Goal: Information Seeking & Learning: Learn about a topic

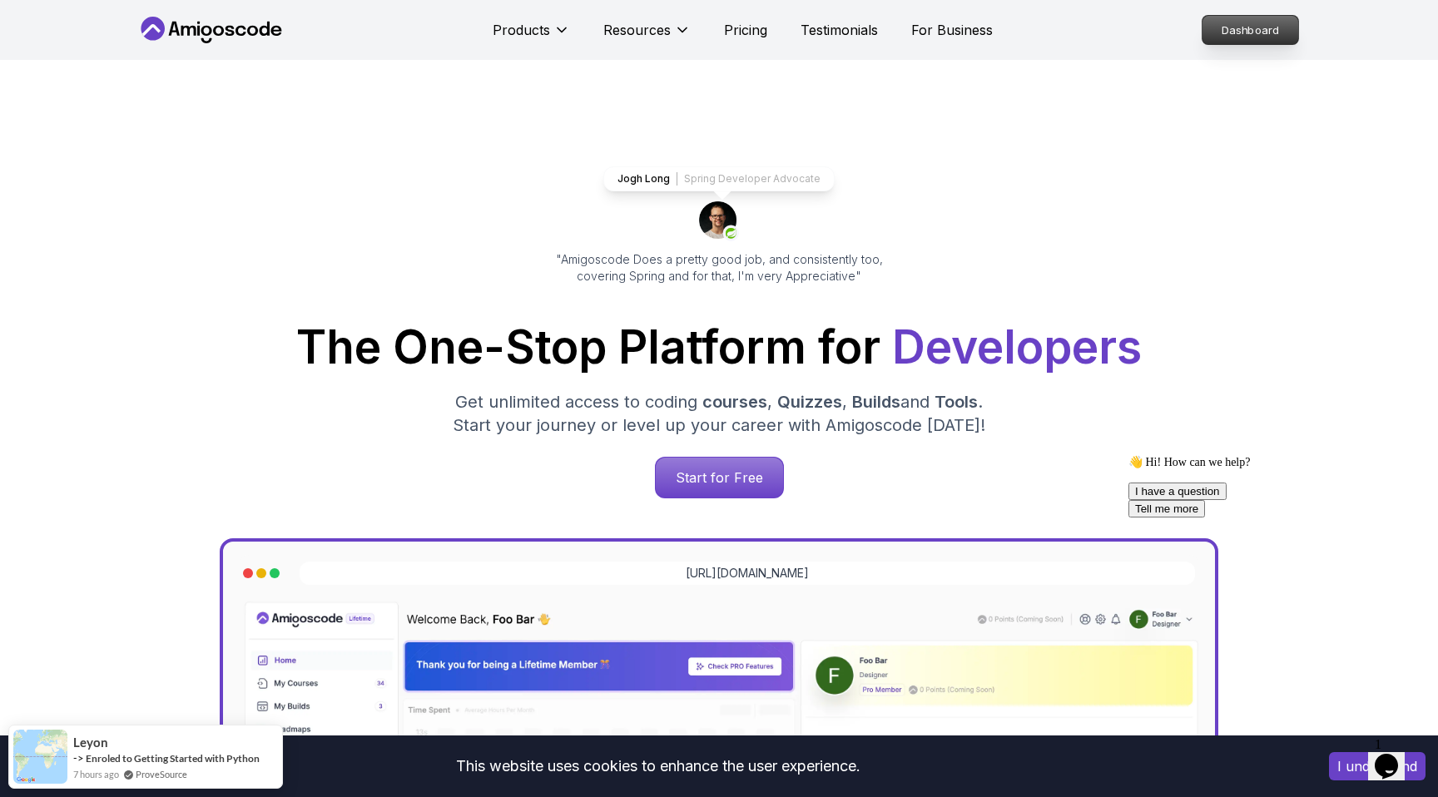
click at [1249, 31] on p "Dashboard" at bounding box center [1250, 30] width 96 height 28
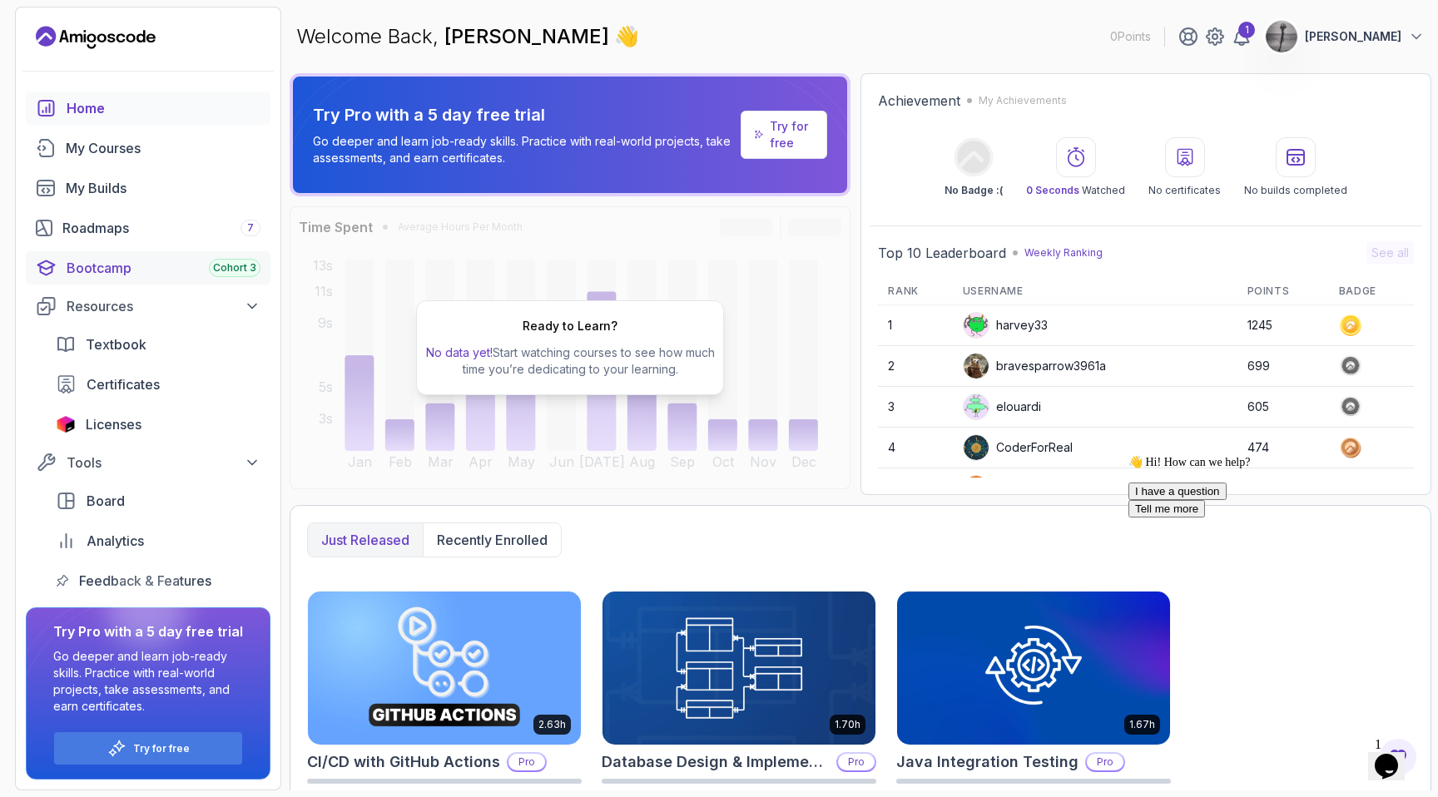
click at [116, 272] on div "Bootcamp Cohort 3" at bounding box center [164, 268] width 194 height 20
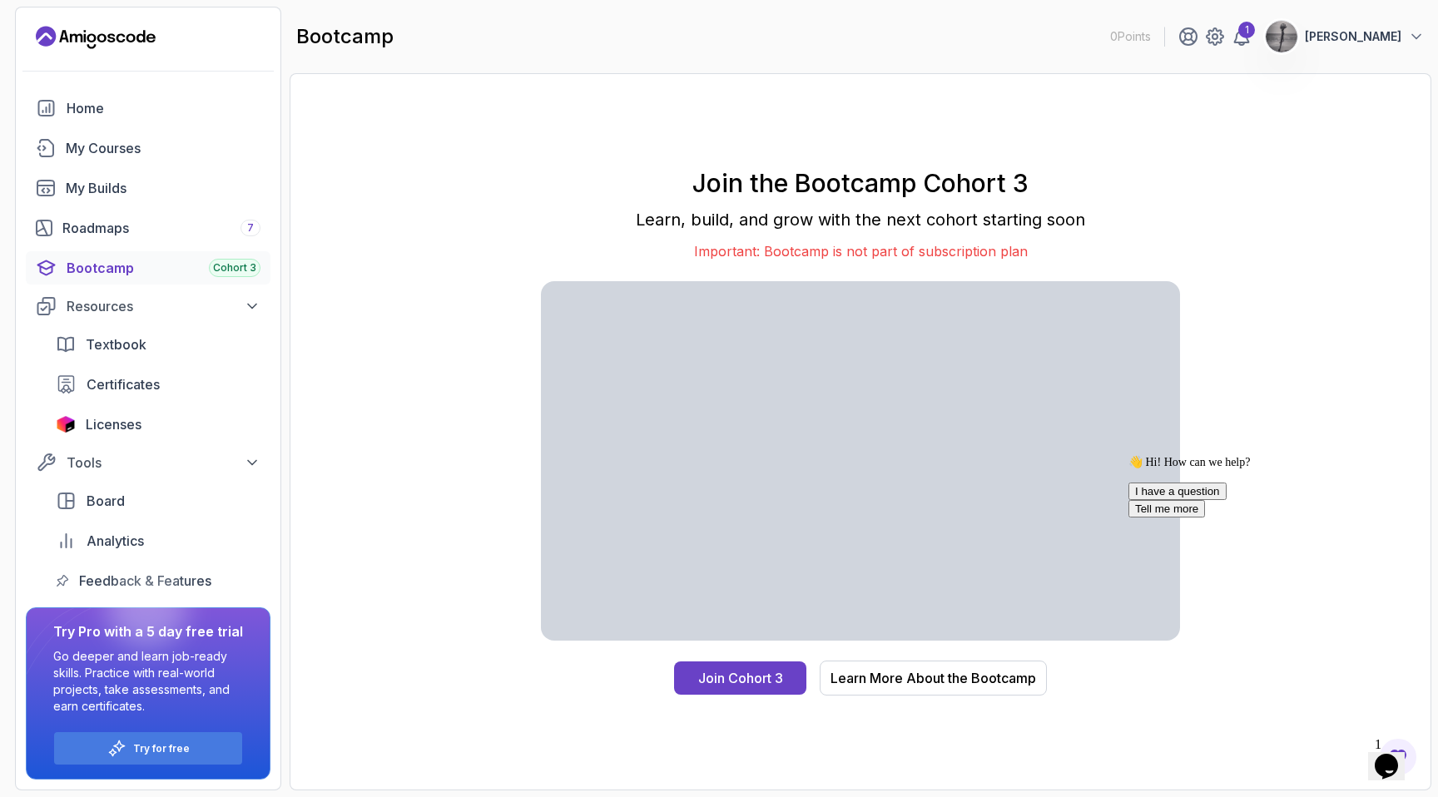
click at [1386, 32] on p "[PERSON_NAME]" at bounding box center [1353, 36] width 97 height 17
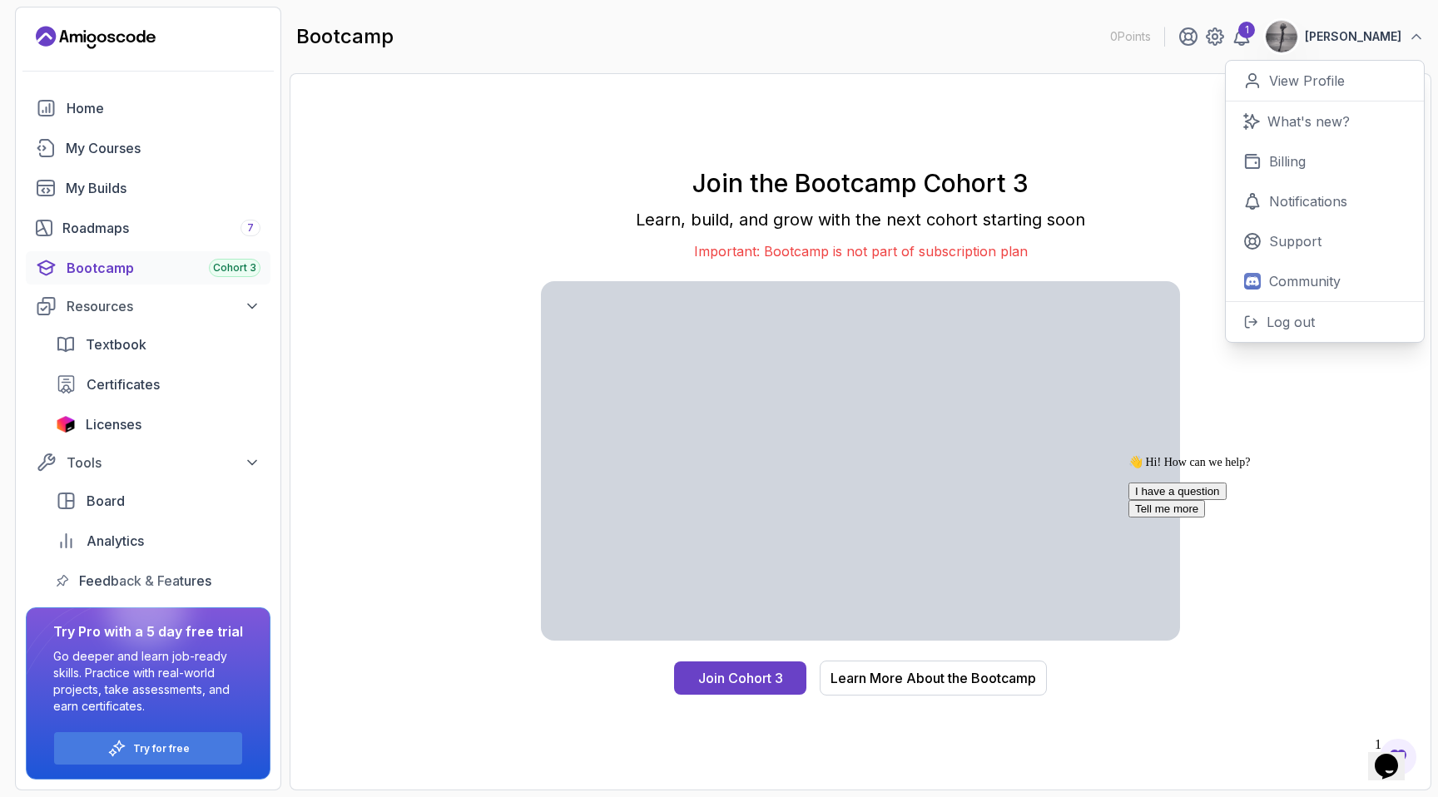
click at [664, 217] on p "Learn, build, and grow with the next cohort starting soon" at bounding box center [860, 219] width 639 height 23
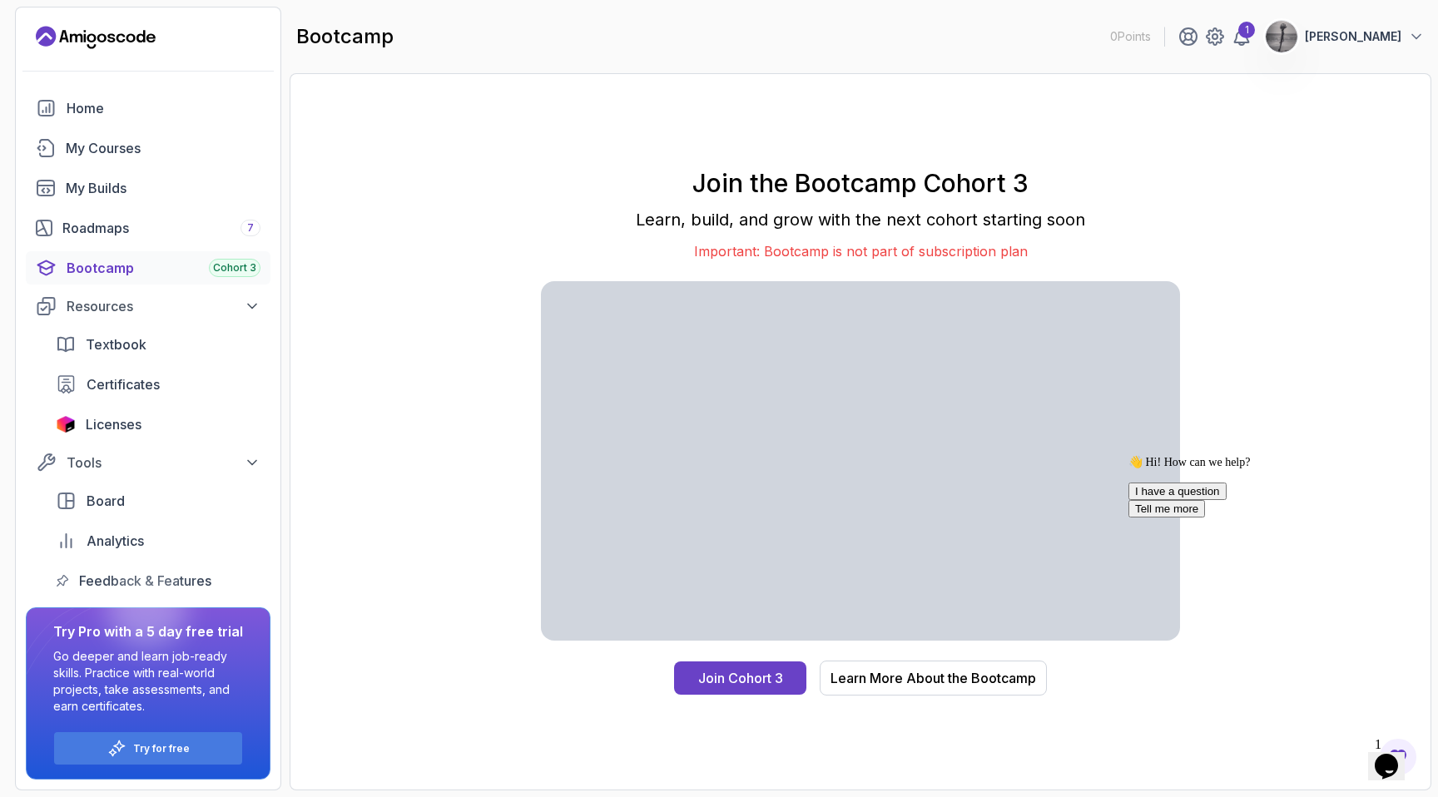
click at [487, 155] on div "Join the Bootcamp Cohort 3 Learn, build, and grow with the next cohort starting…" at bounding box center [860, 432] width 1107 height 682
click at [105, 156] on div "My Courses" at bounding box center [163, 148] width 195 height 20
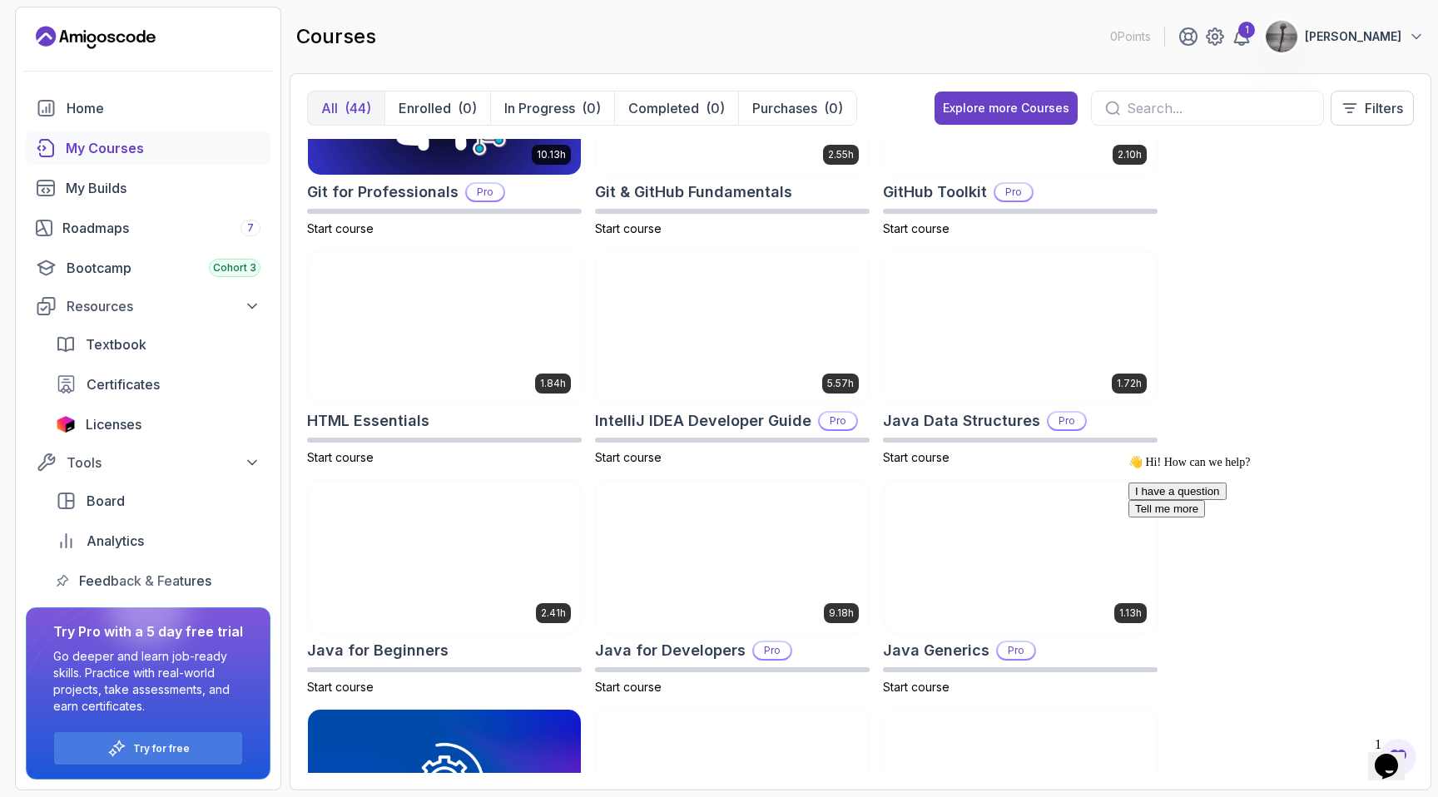
scroll to position [808, 0]
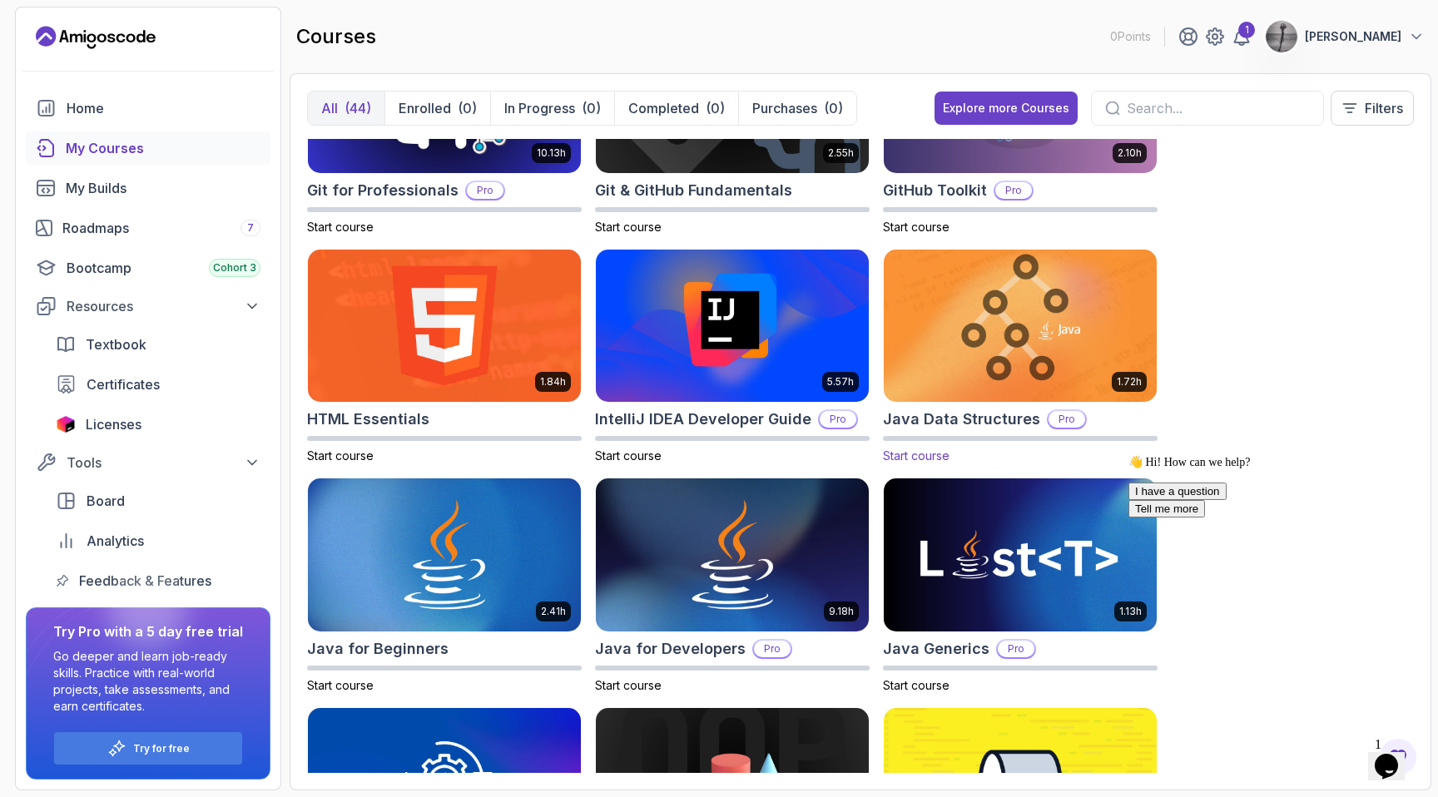
click at [1007, 284] on img at bounding box center [1020, 325] width 286 height 161
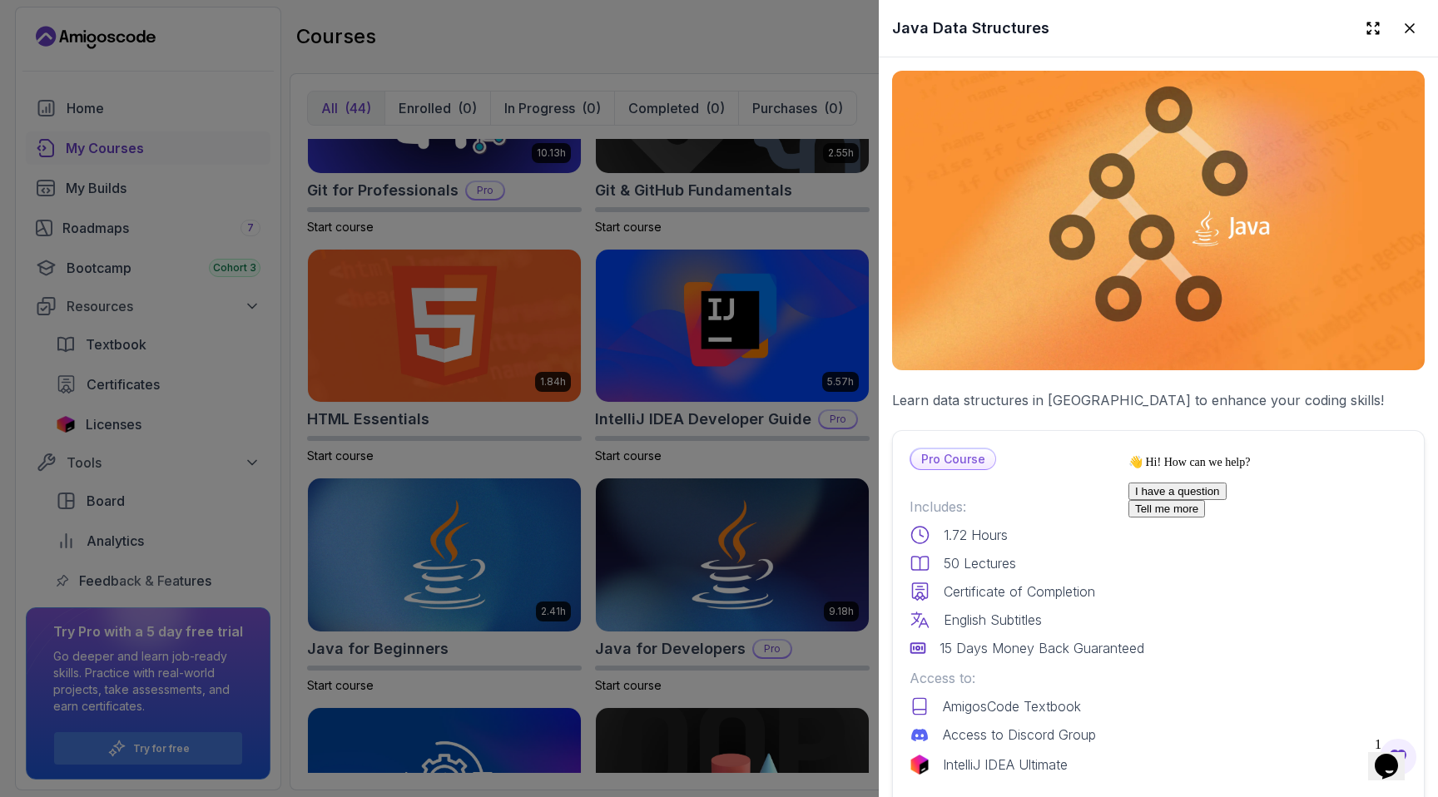
click at [963, 463] on p "Pro Course" at bounding box center [953, 459] width 84 height 20
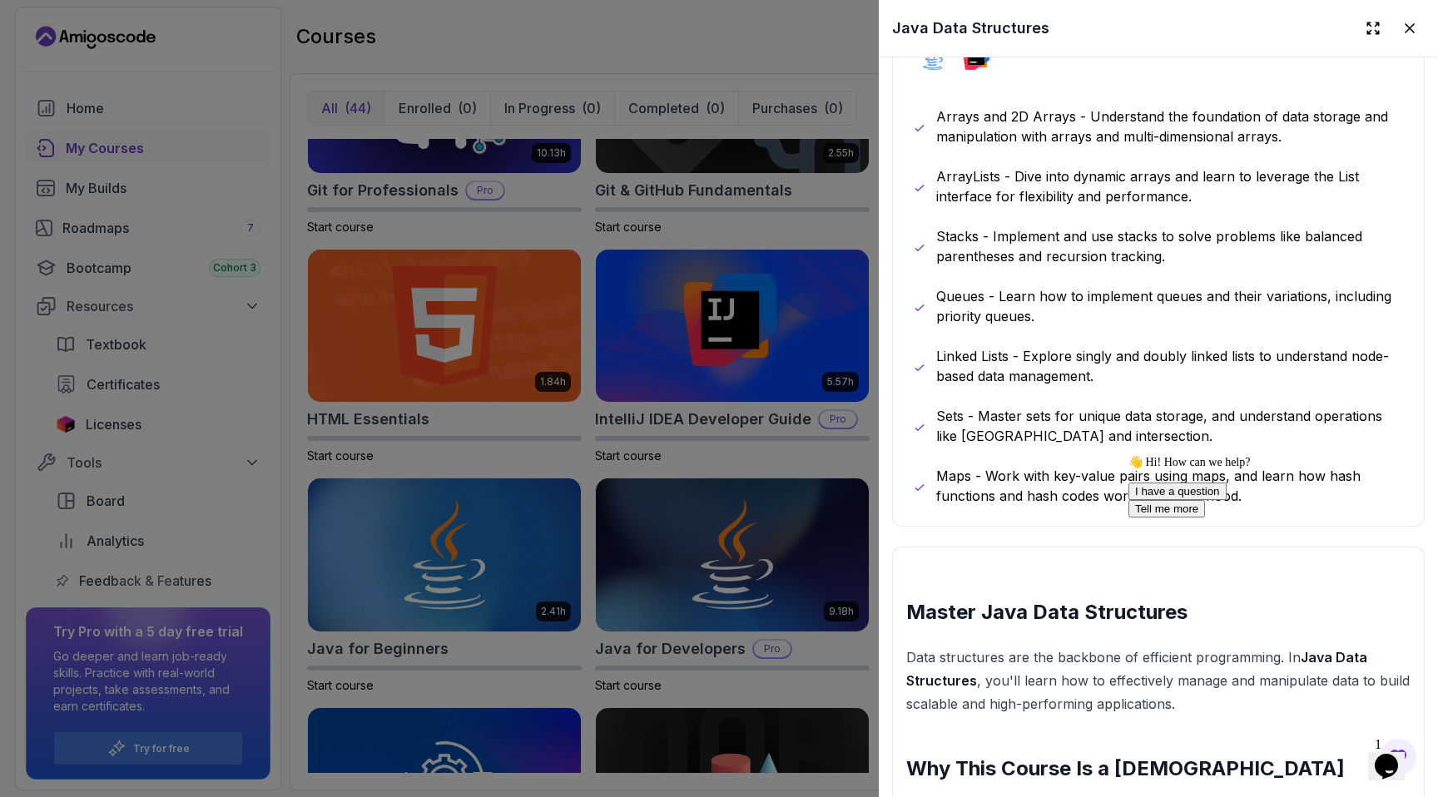
scroll to position [870, 0]
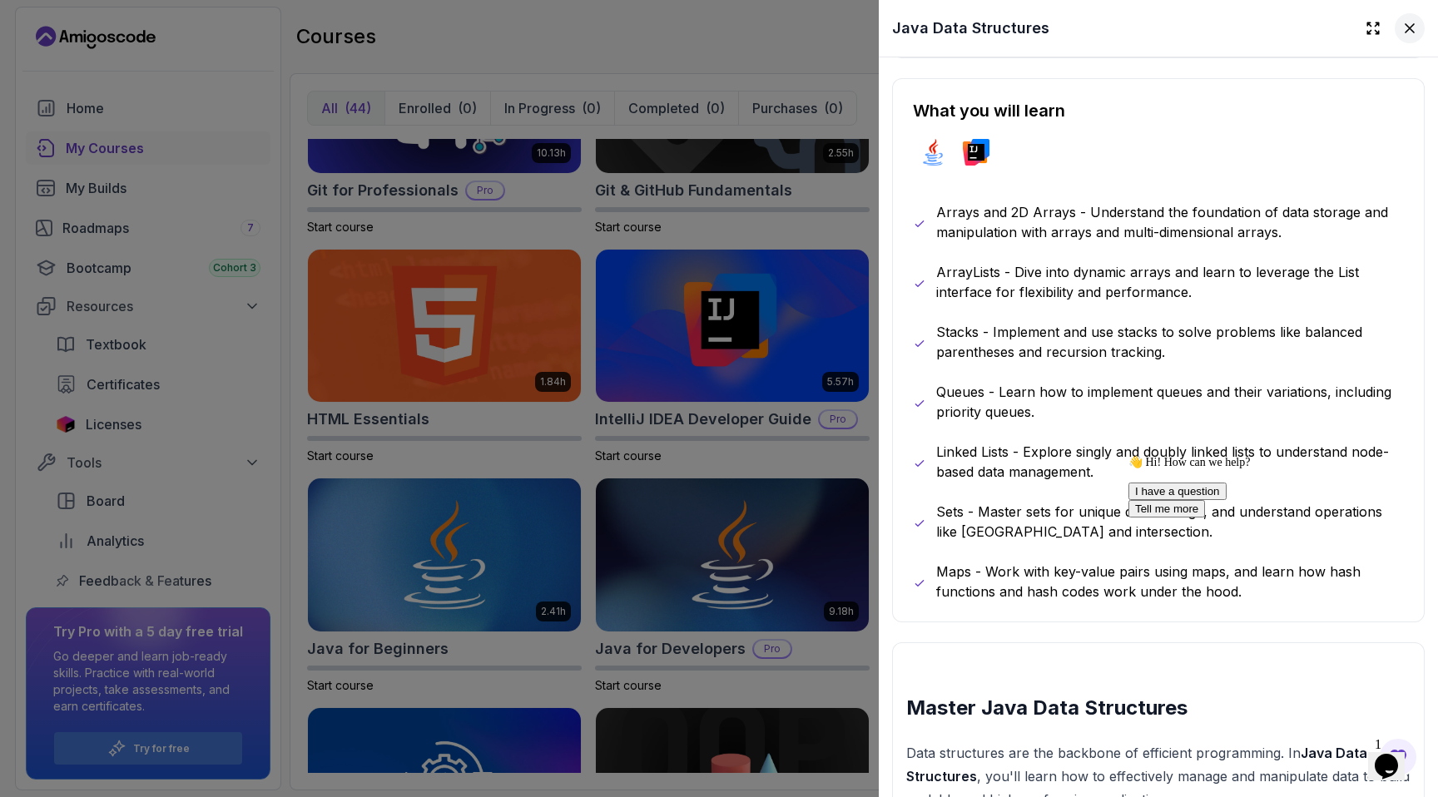
click at [1411, 26] on icon at bounding box center [1409, 28] width 8 height 8
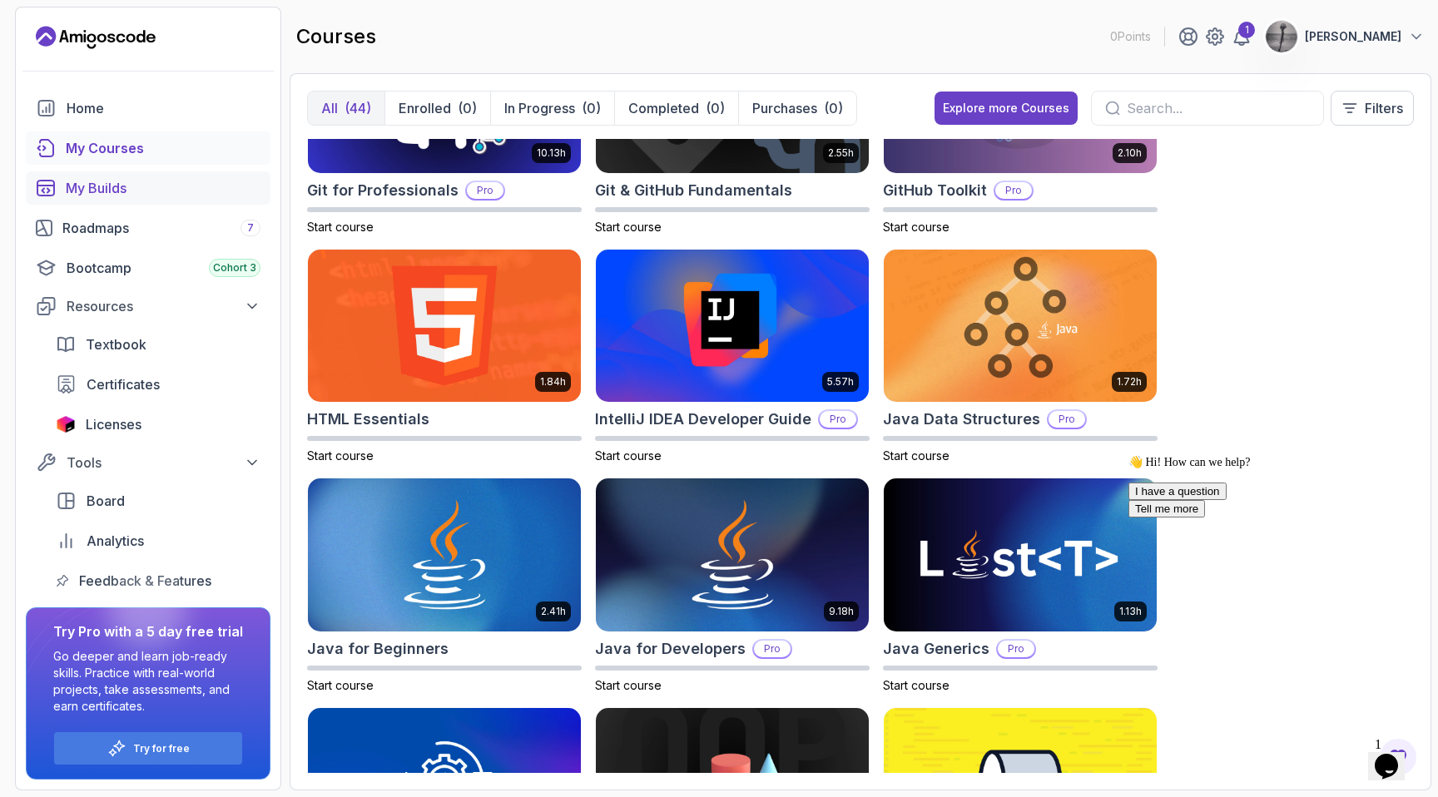
click at [93, 184] on div "My Builds" at bounding box center [163, 188] width 195 height 20
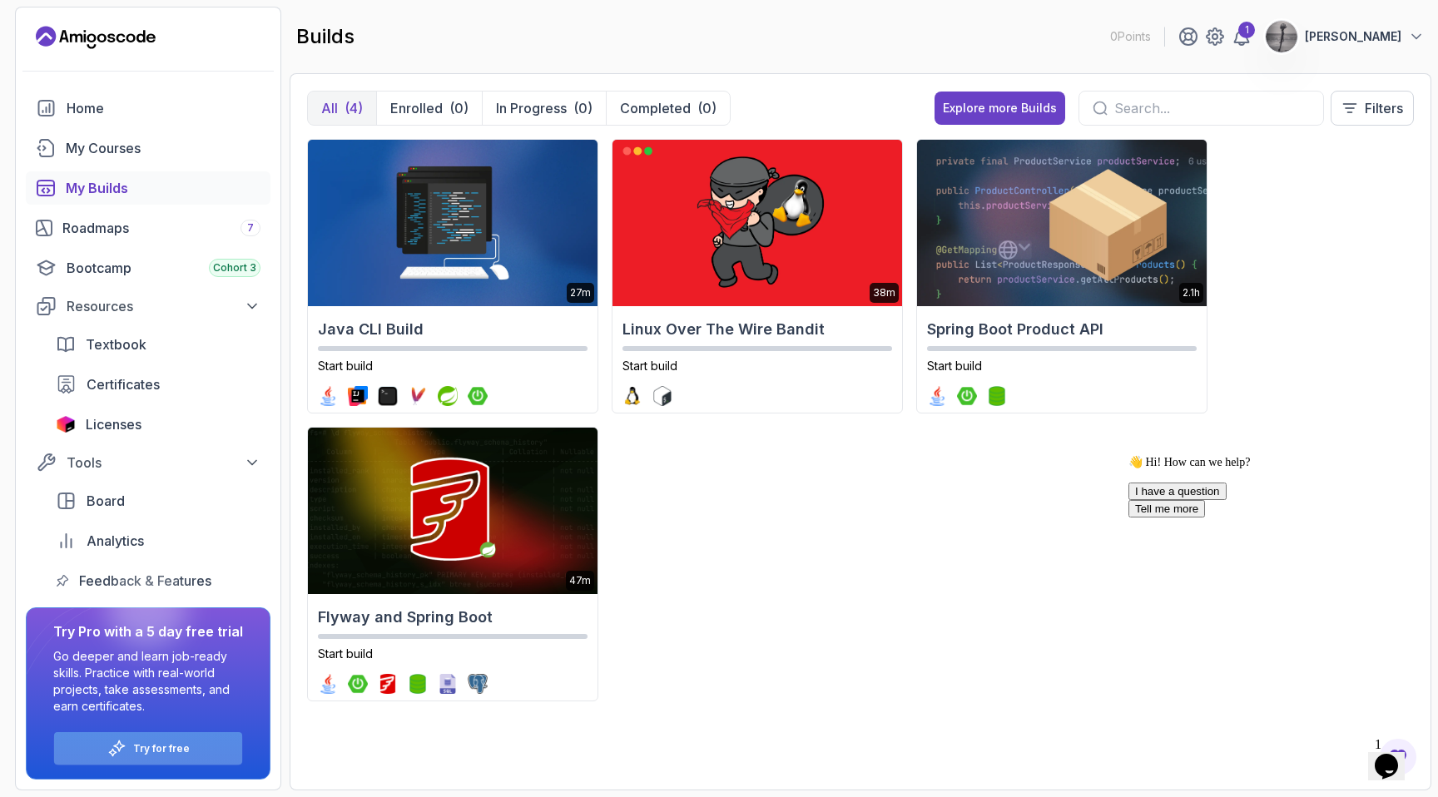
click at [152, 746] on p "Try for free" at bounding box center [161, 748] width 57 height 13
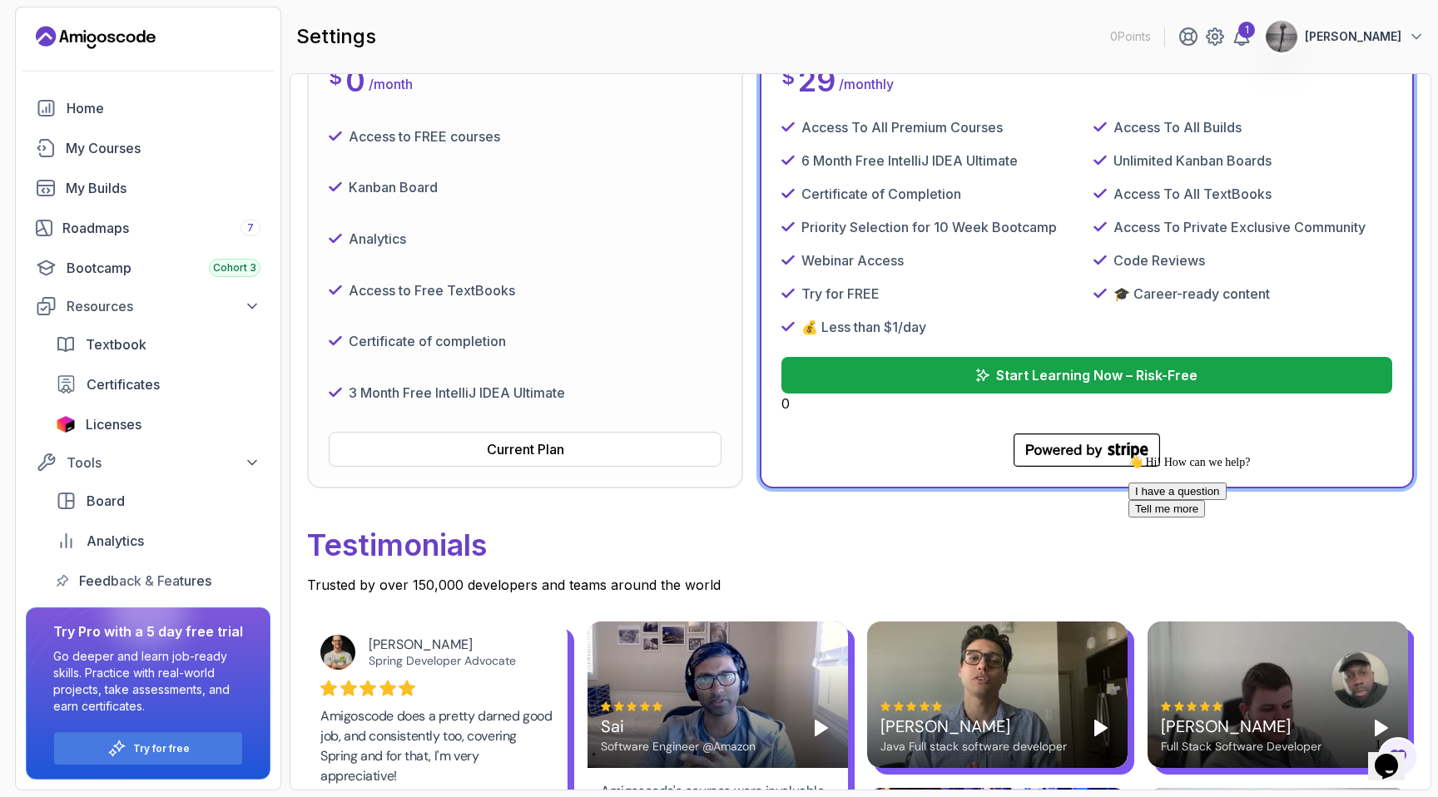
scroll to position [311, 0]
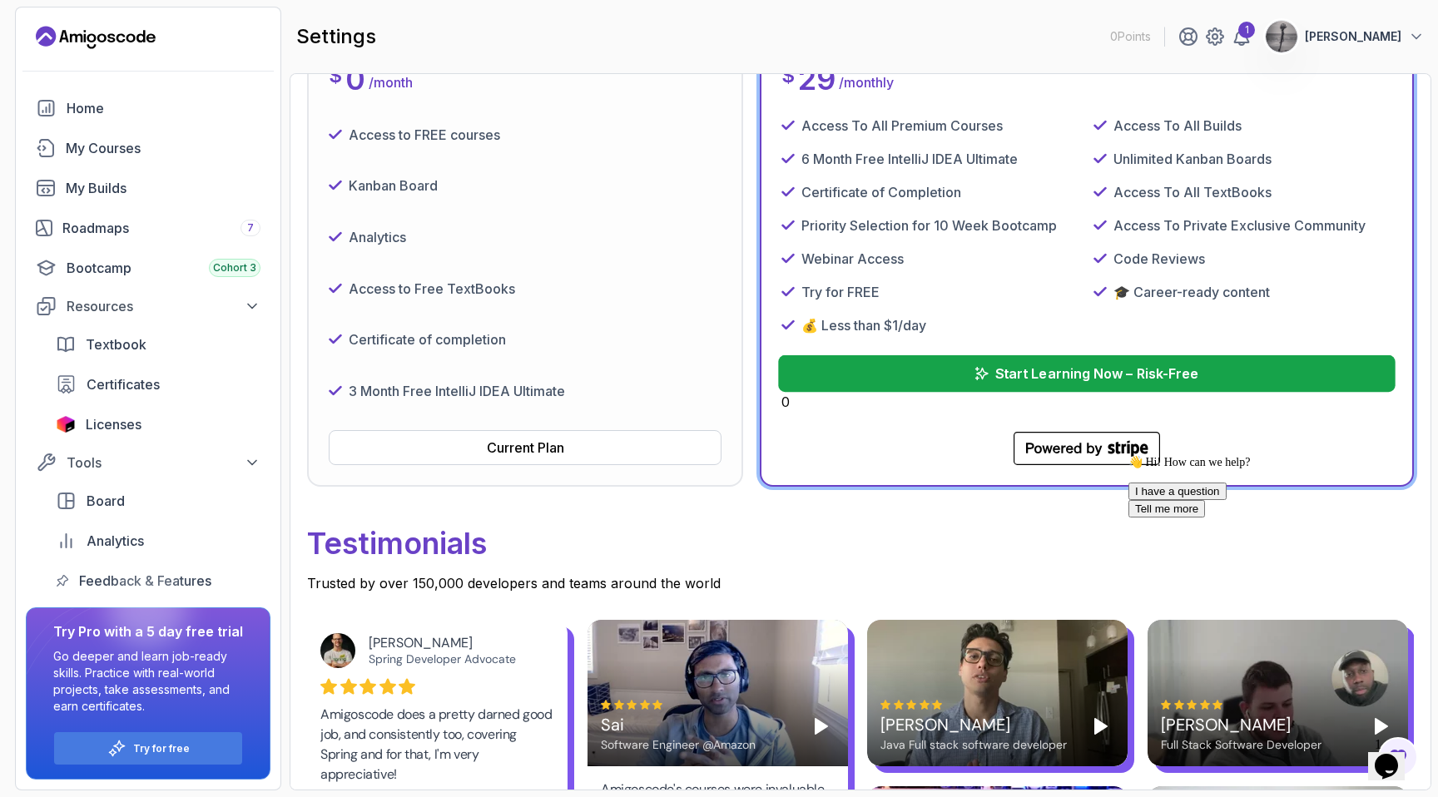
click at [1070, 370] on p "Start Learning Now – Risk-Free" at bounding box center [1096, 374] width 203 height 20
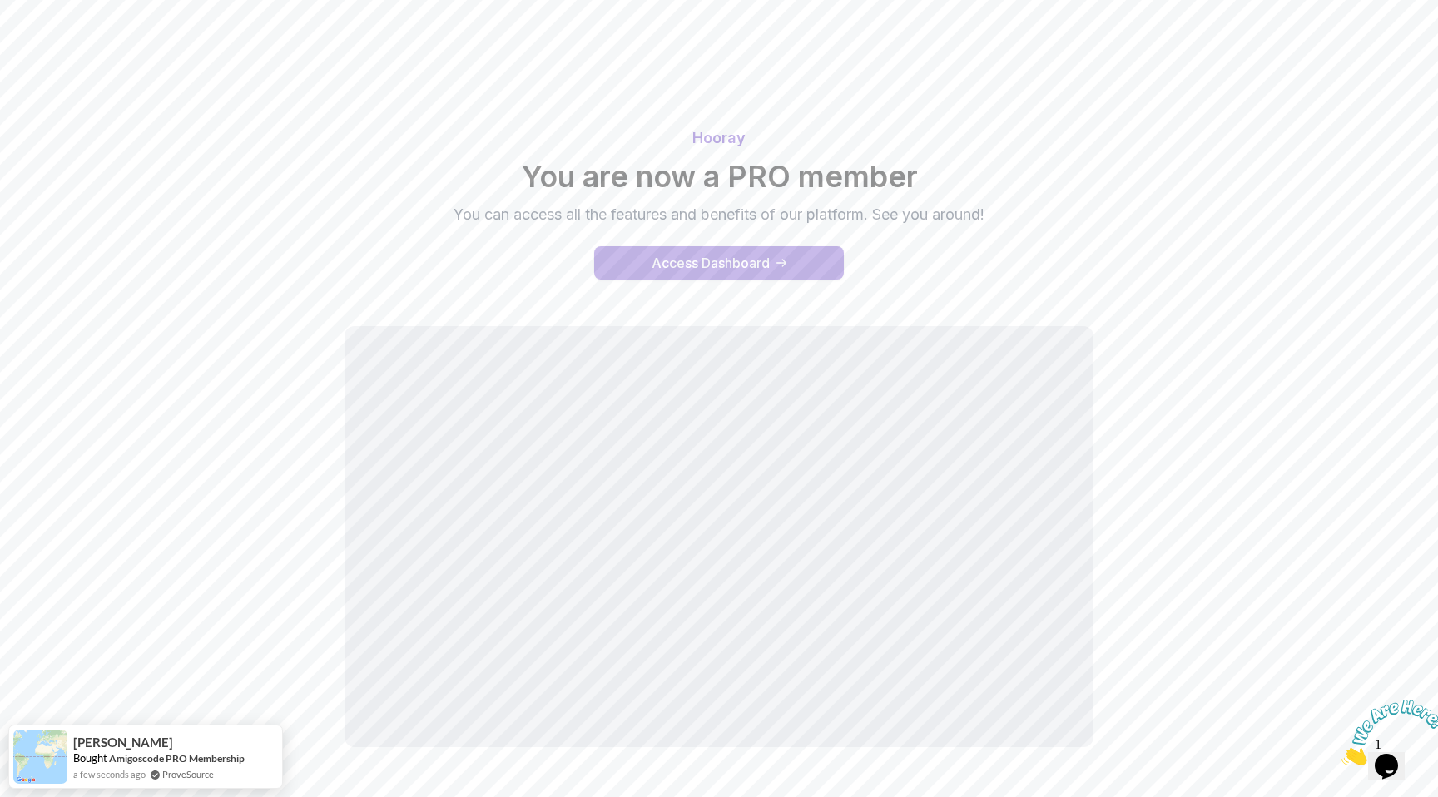
click at [659, 266] on div "Access Dashboard" at bounding box center [711, 263] width 118 height 20
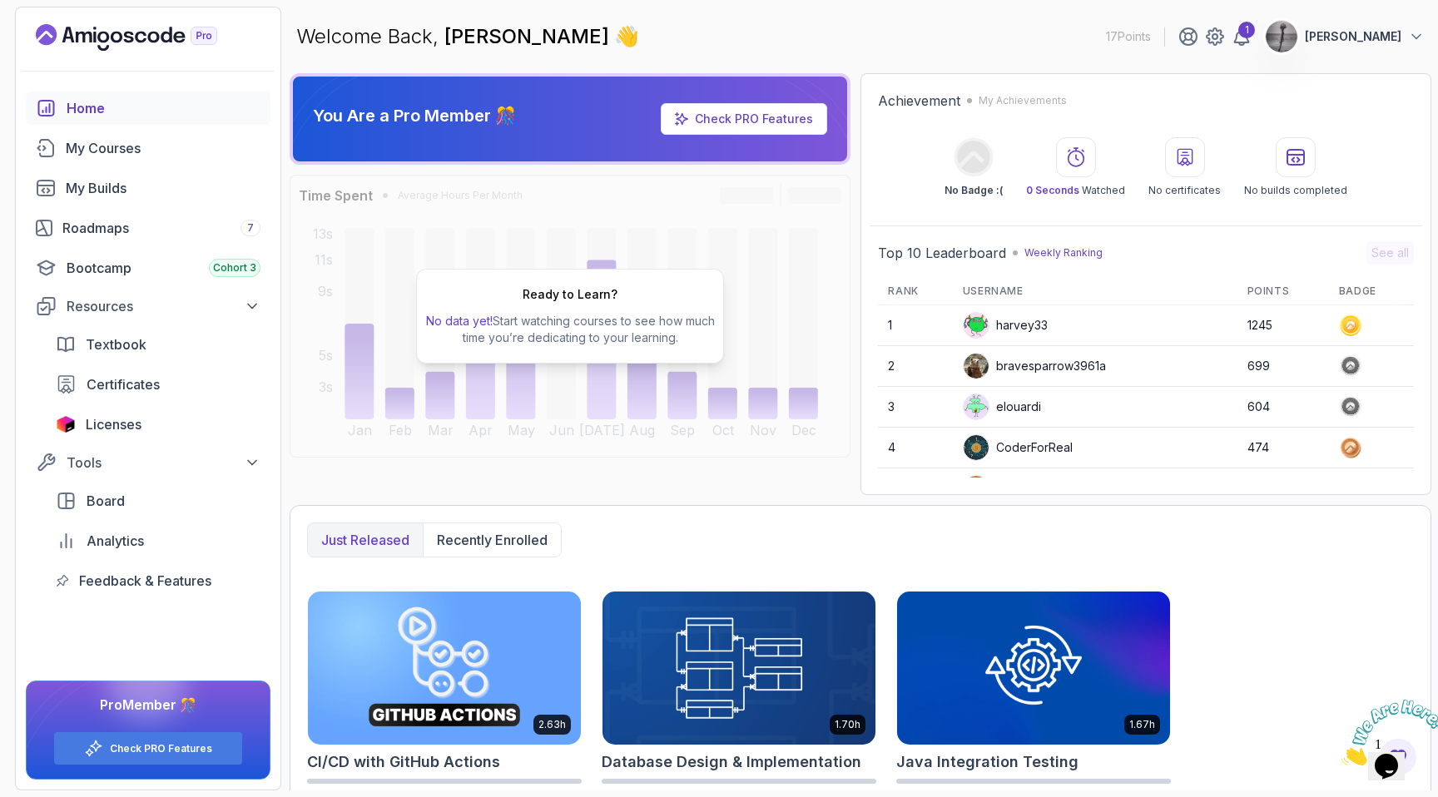
click at [83, 105] on div "Home" at bounding box center [164, 108] width 194 height 20
click at [107, 233] on div "Roadmaps 7" at bounding box center [161, 228] width 198 height 20
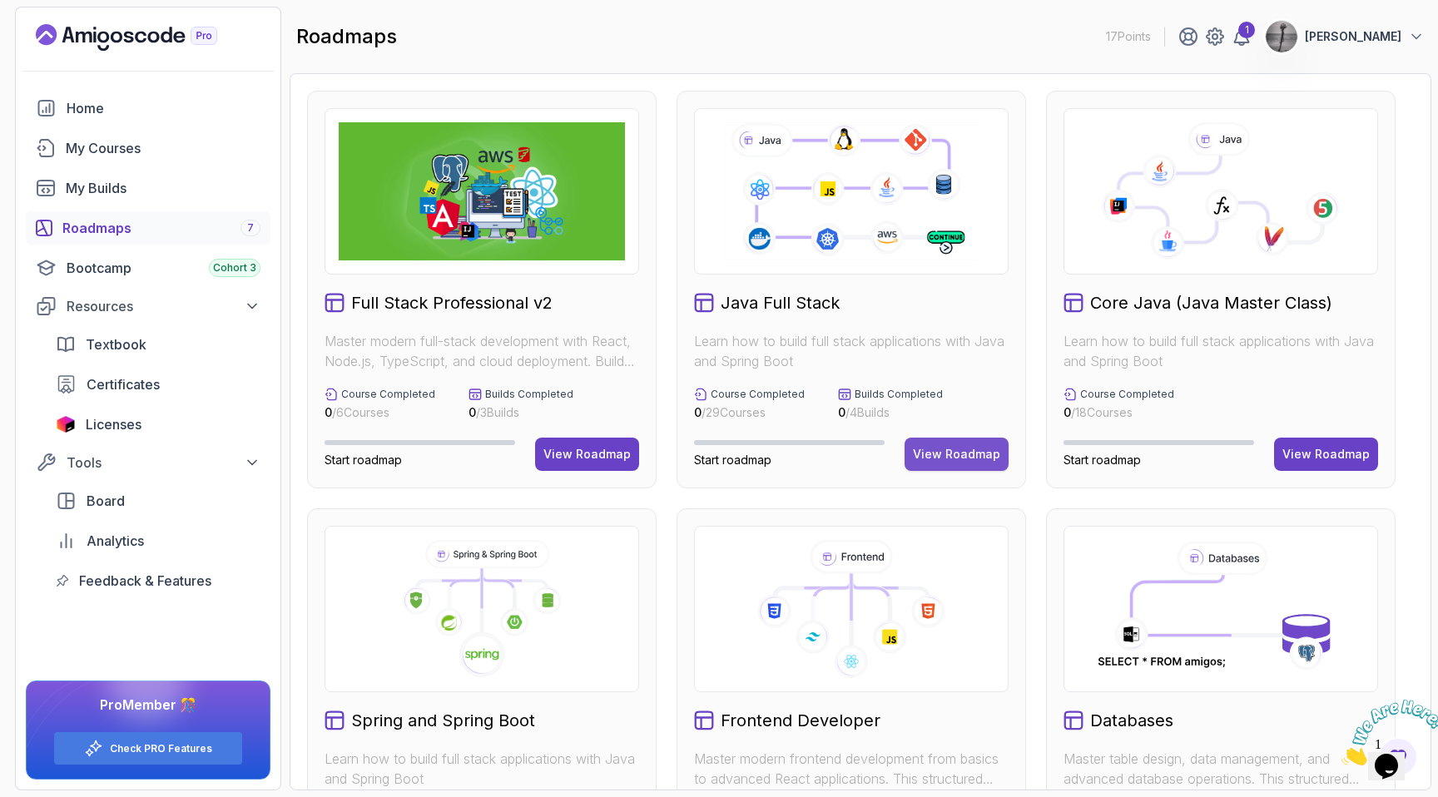
click at [939, 454] on div "View Roadmap" at bounding box center [956, 454] width 87 height 17
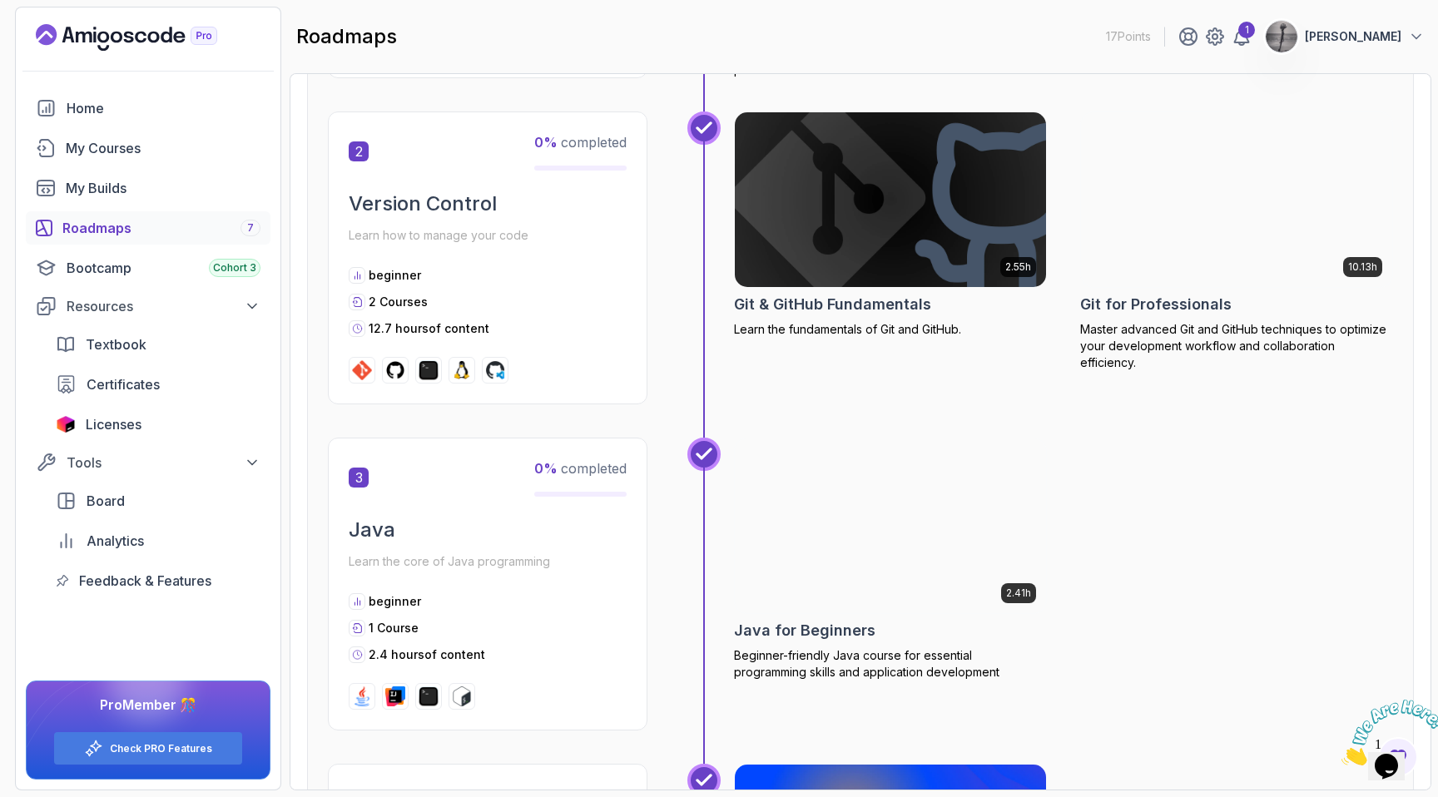
scroll to position [1001, 0]
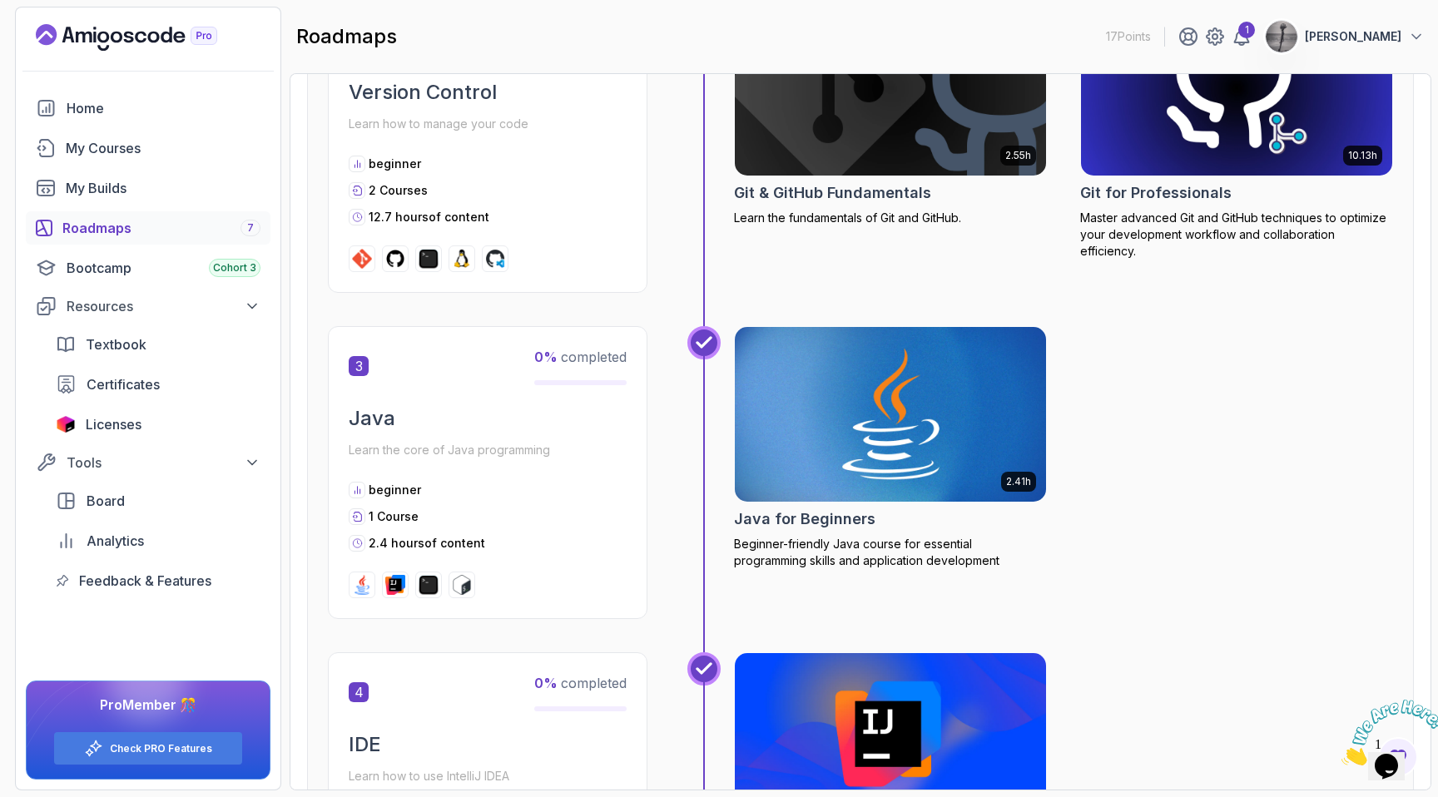
click at [916, 390] on img at bounding box center [890, 414] width 327 height 183
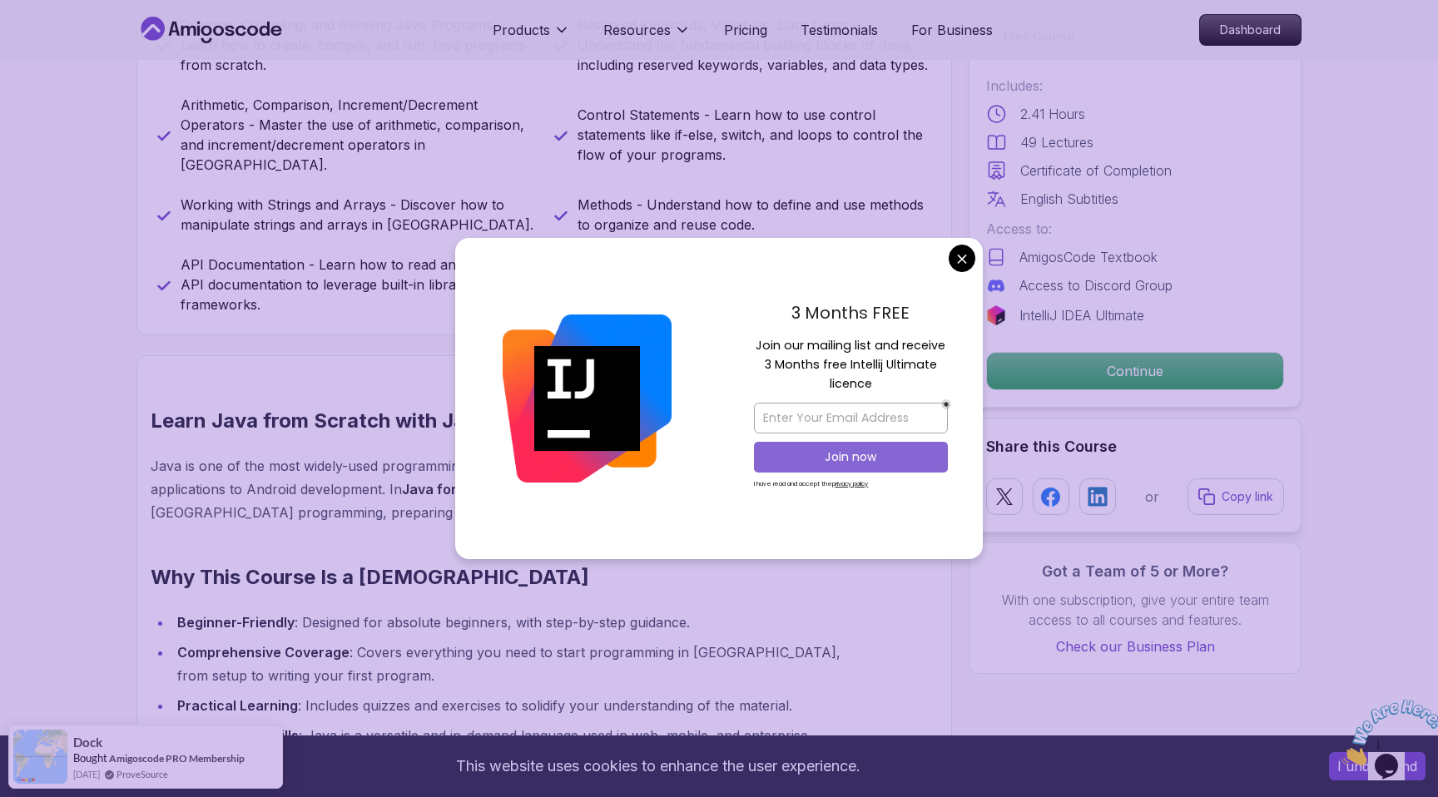
scroll to position [1002, 0]
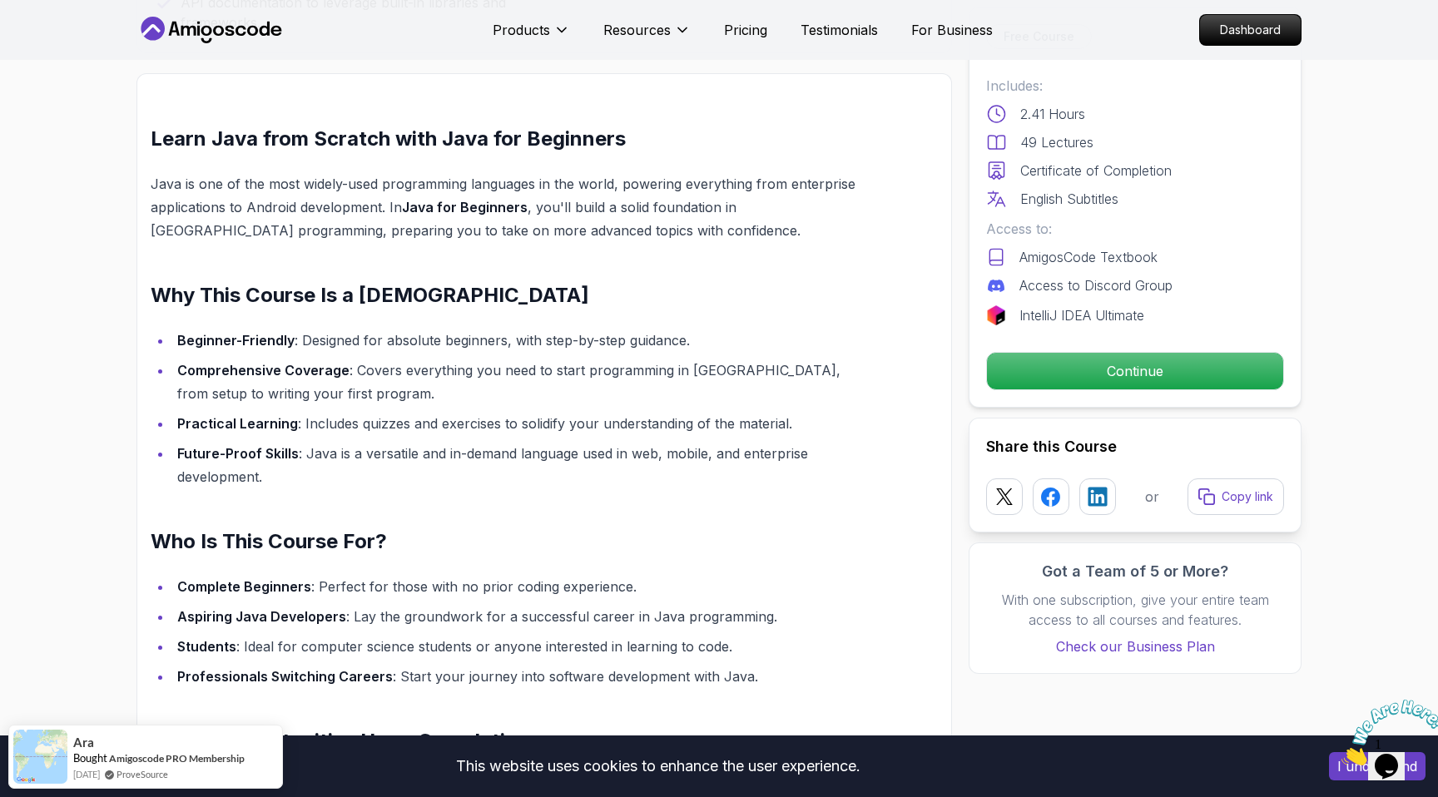
scroll to position [1480, 0]
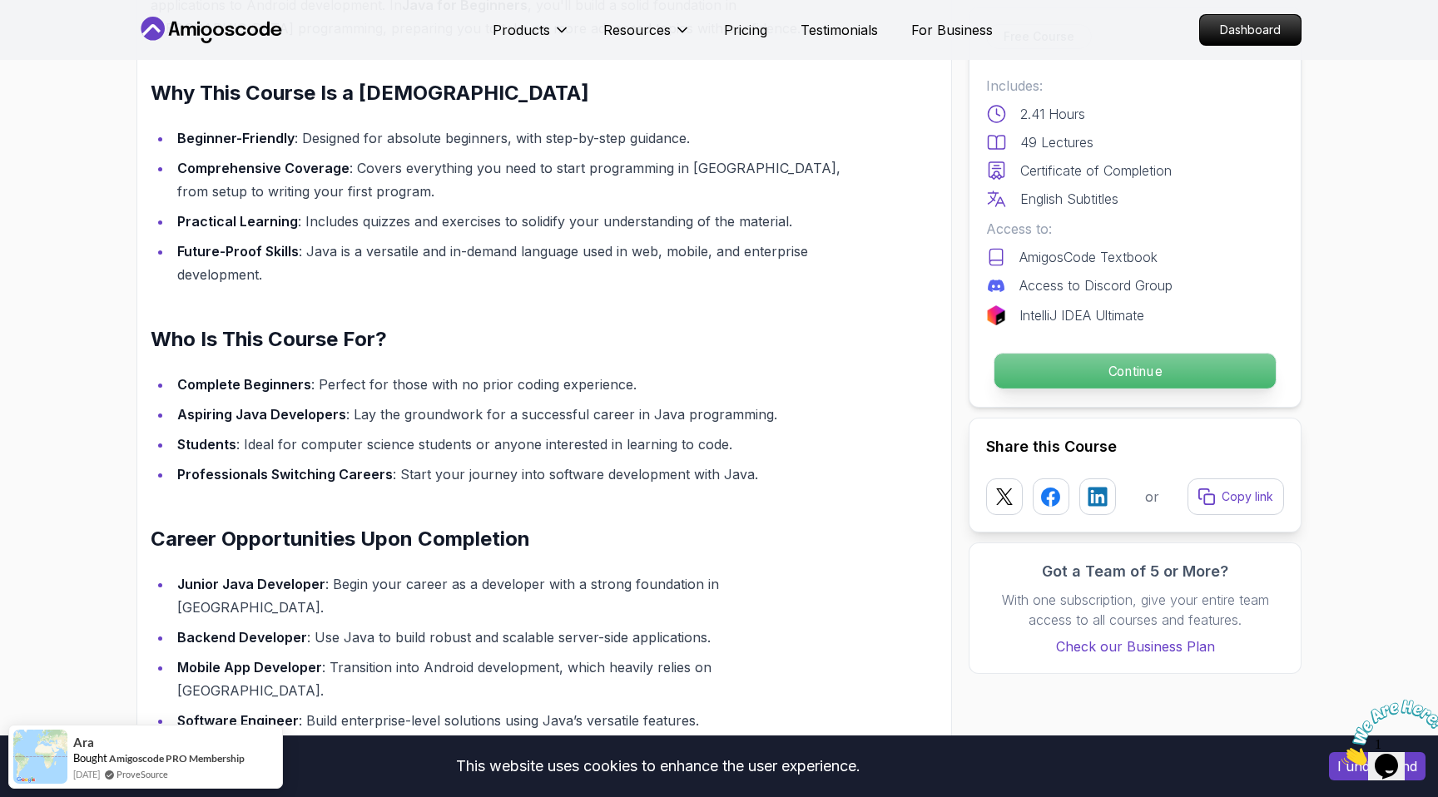
click at [1063, 364] on p "Continue" at bounding box center [1134, 371] width 281 height 35
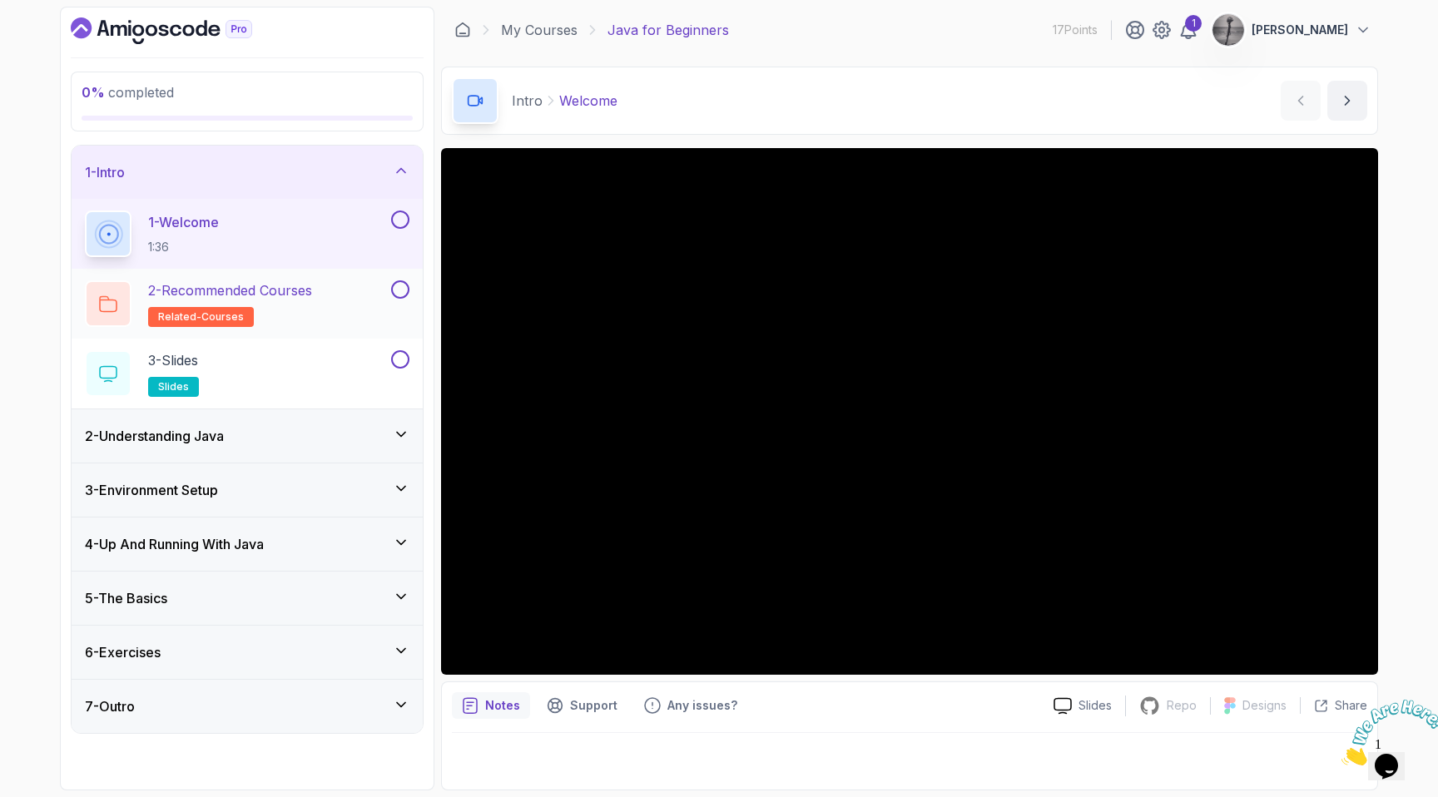
click at [403, 298] on div at bounding box center [399, 289] width 22 height 18
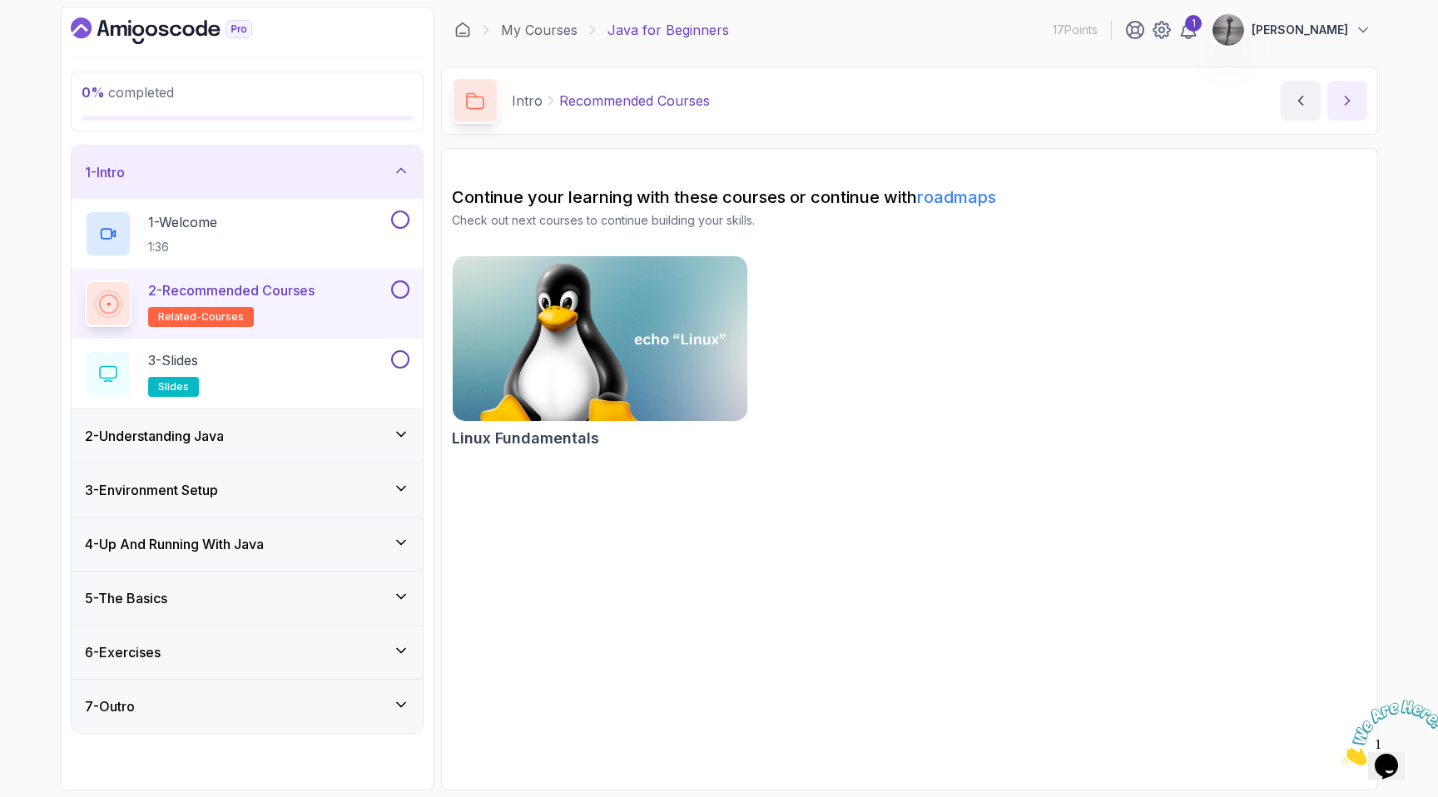
click at [1349, 82] on button "next content" at bounding box center [1347, 101] width 40 height 40
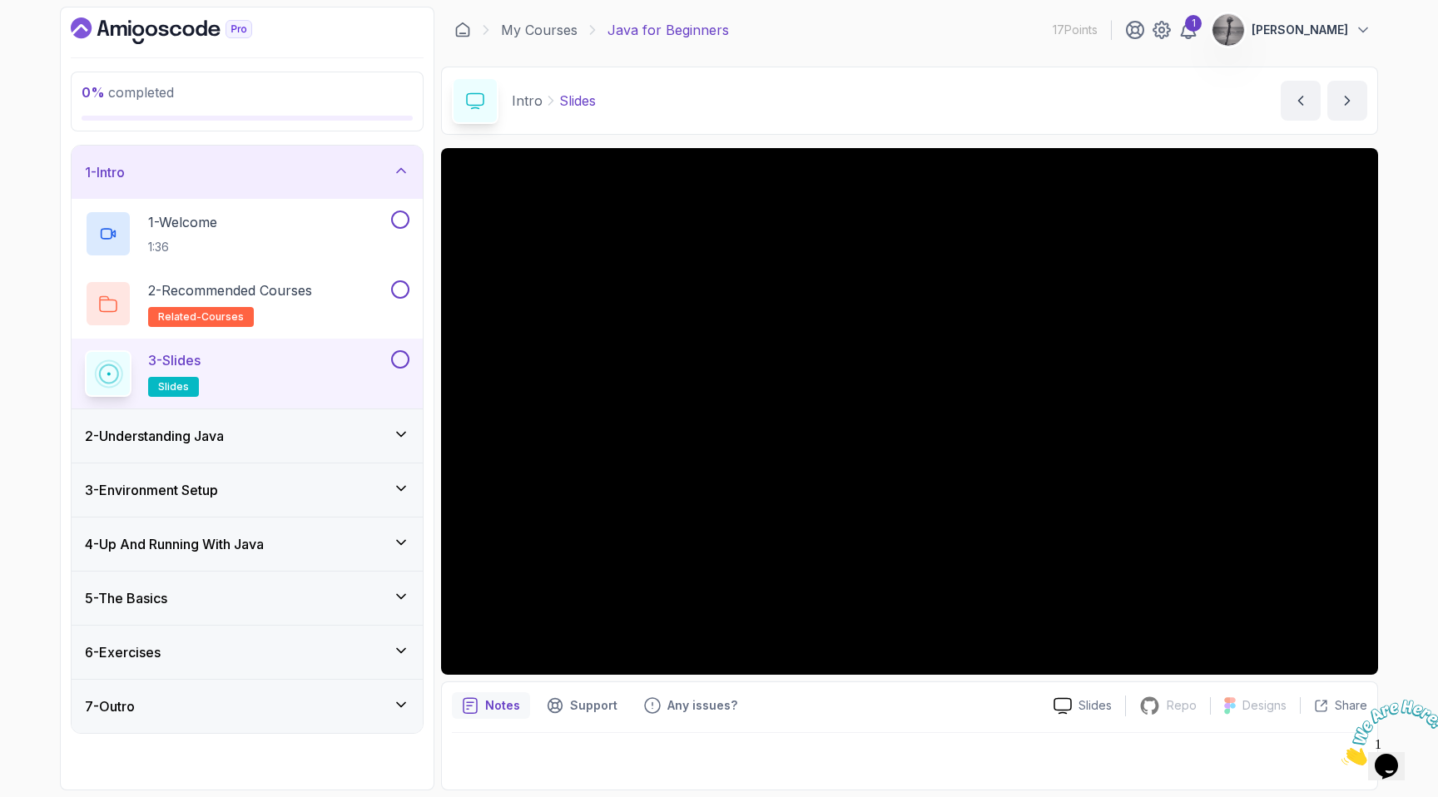
click at [402, 363] on button at bounding box center [400, 359] width 18 height 18
click at [323, 436] on div "2 - Understanding Java" at bounding box center [247, 436] width 325 height 20
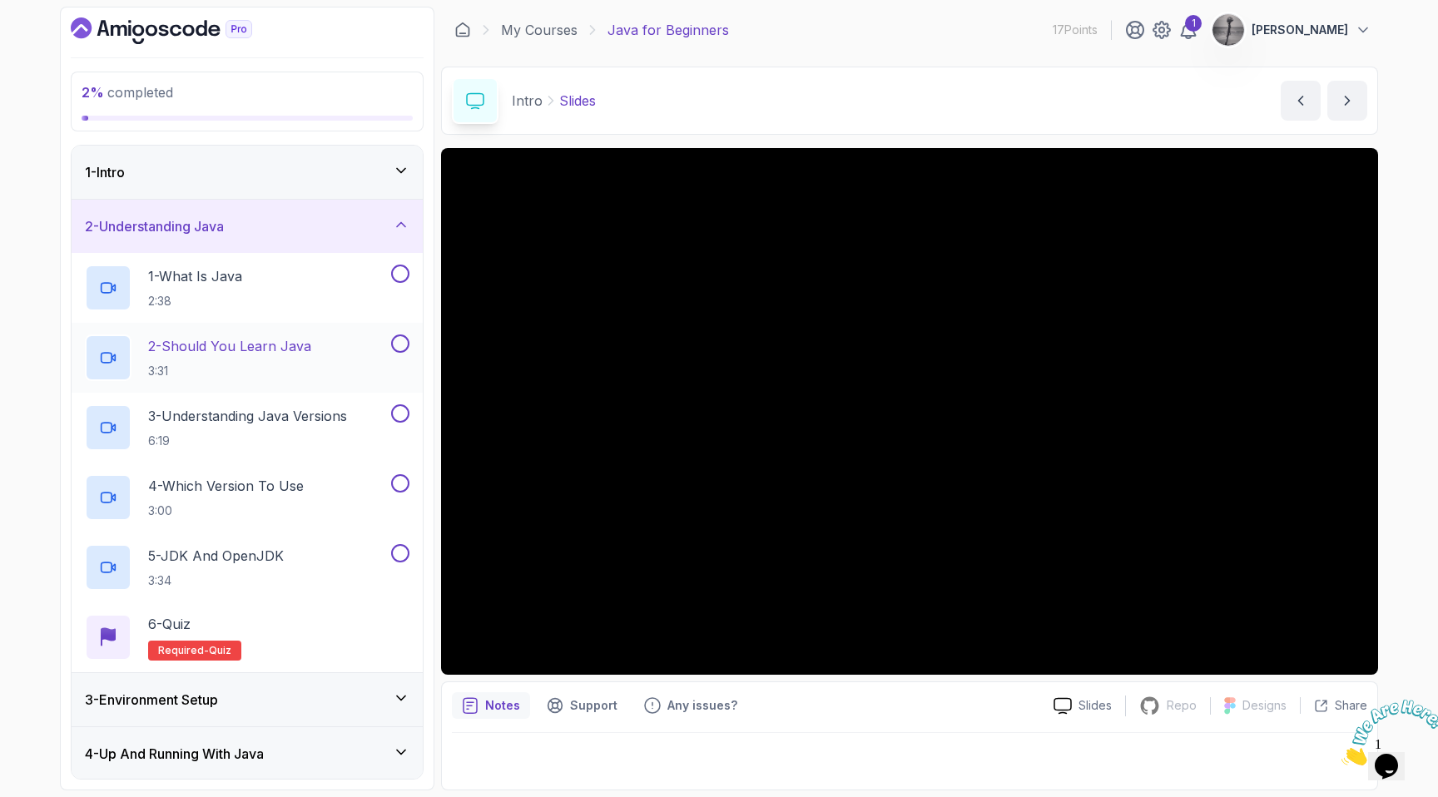
click at [245, 351] on p "2 - Should You Learn Java" at bounding box center [229, 346] width 163 height 20
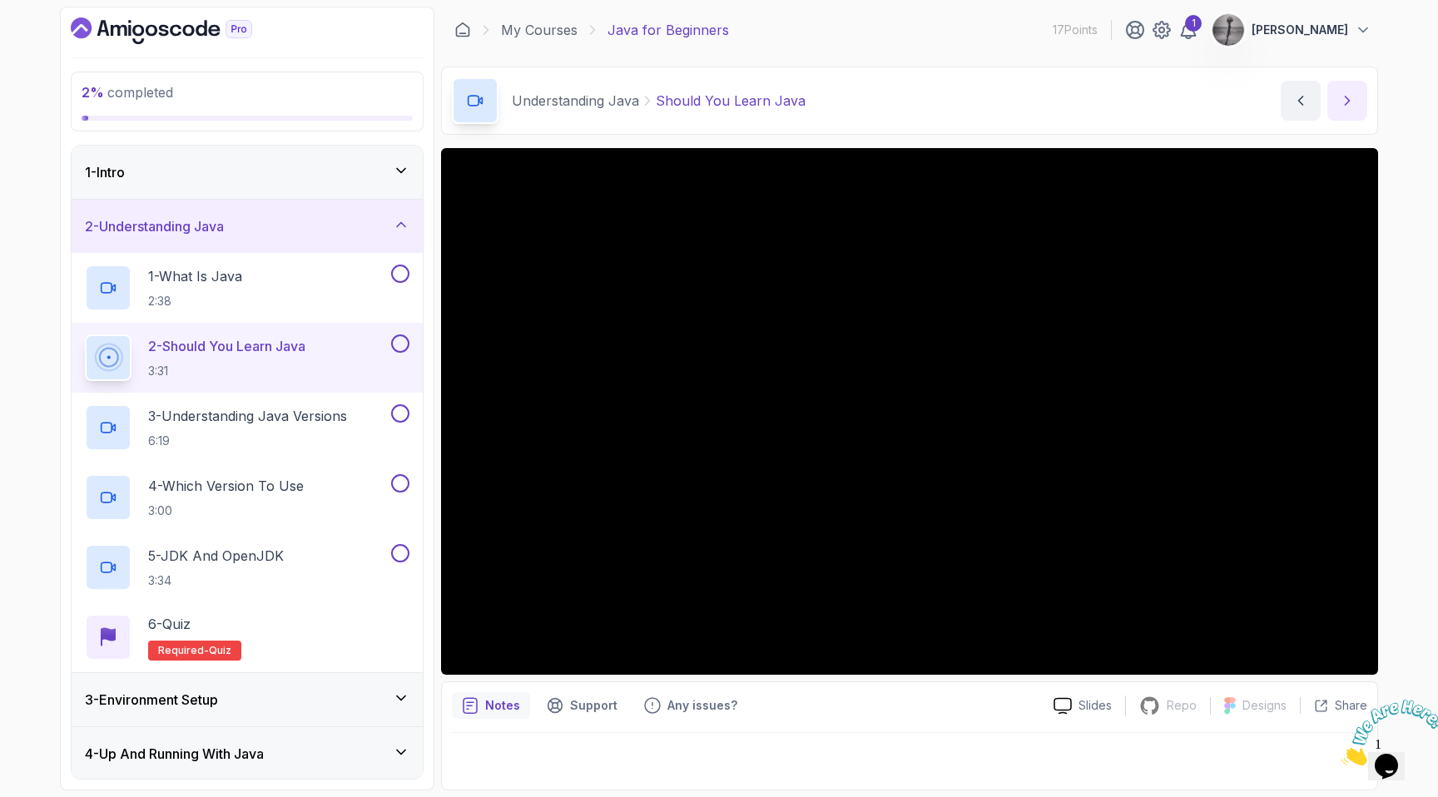
click at [1357, 104] on button "next content" at bounding box center [1347, 101] width 40 height 40
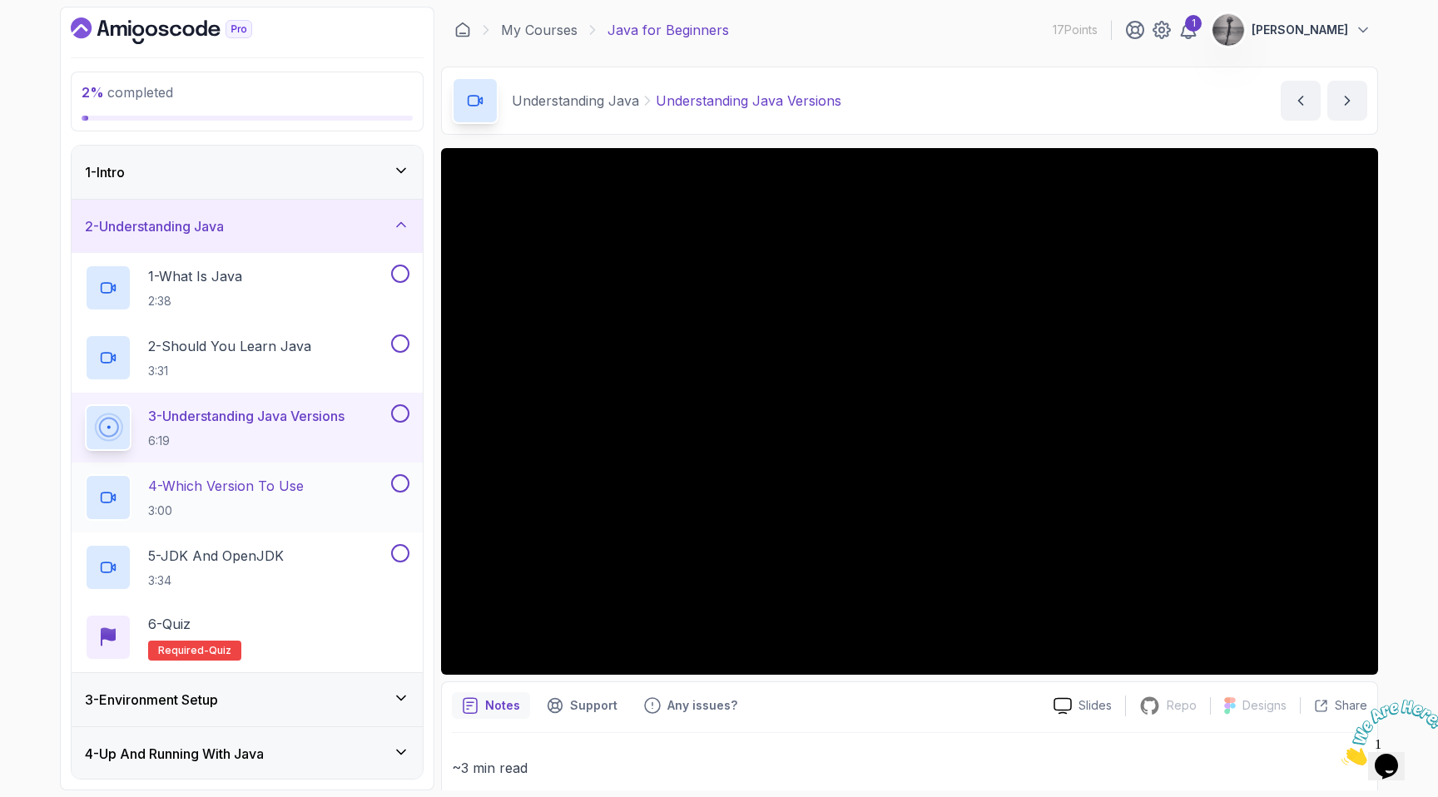
click at [293, 485] on p "4 - Which Version To Use" at bounding box center [226, 486] width 156 height 20
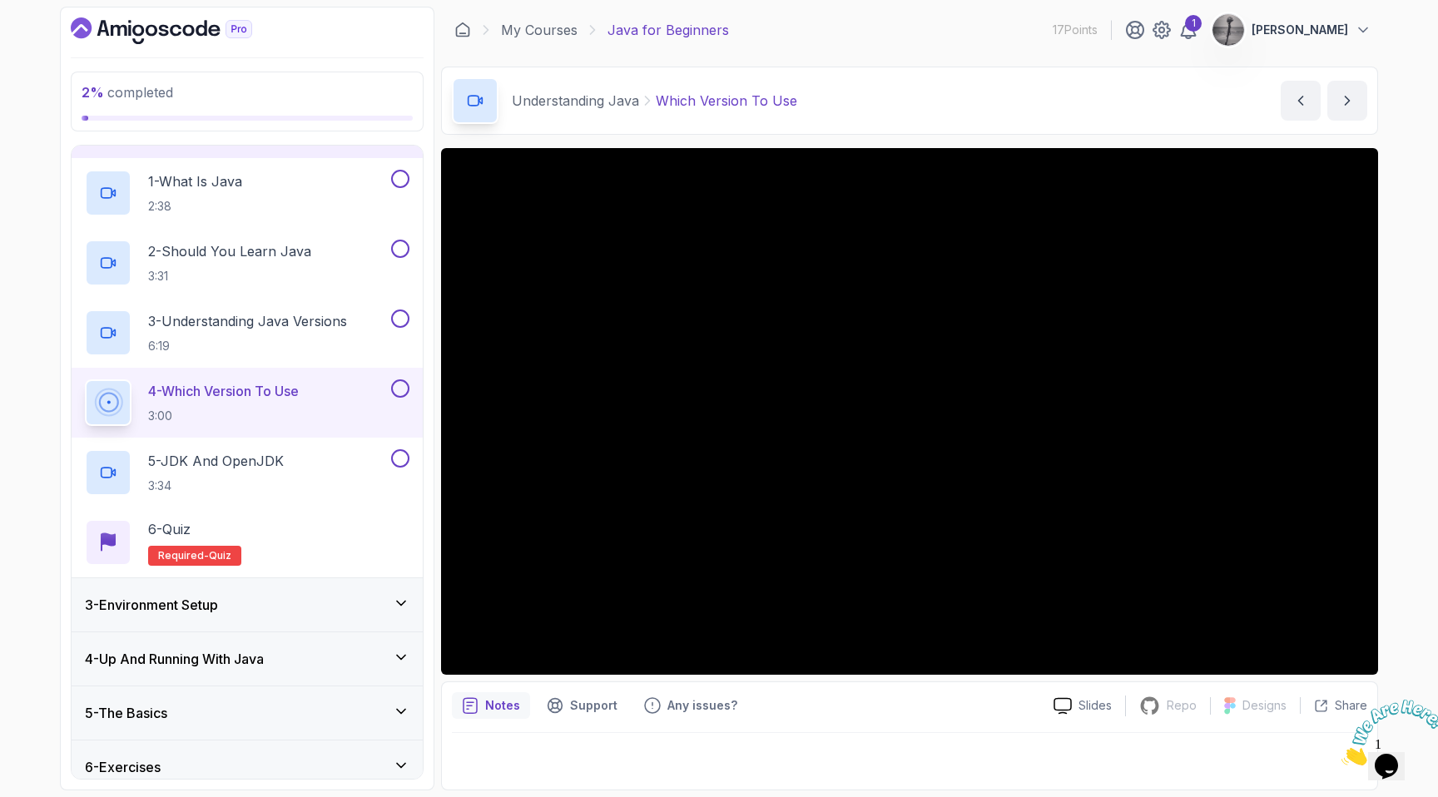
scroll to position [164, 0]
